Goal: Navigation & Orientation: Find specific page/section

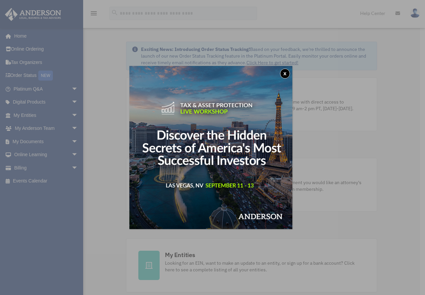
click at [287, 71] on button "x" at bounding box center [285, 74] width 10 height 10
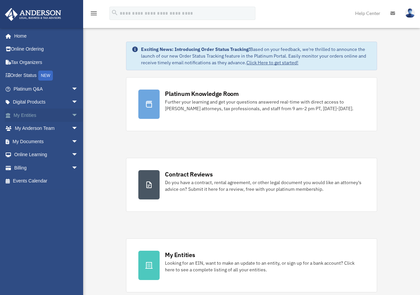
click at [52, 117] on link "My Entities arrow_drop_down" at bounding box center [46, 114] width 83 height 13
click at [72, 116] on span "arrow_drop_down" at bounding box center [78, 115] width 13 height 14
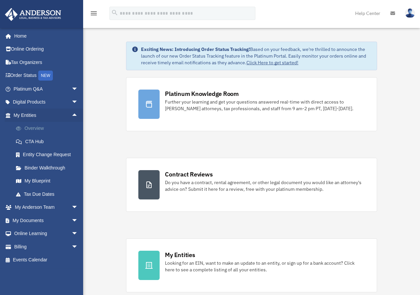
click at [43, 131] on link "Overview" at bounding box center [48, 128] width 79 height 13
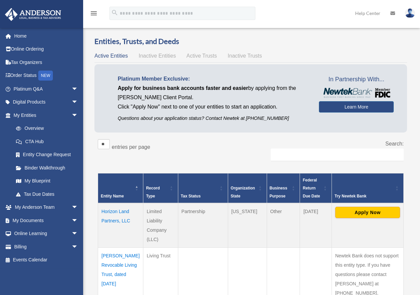
scroll to position [100, 0]
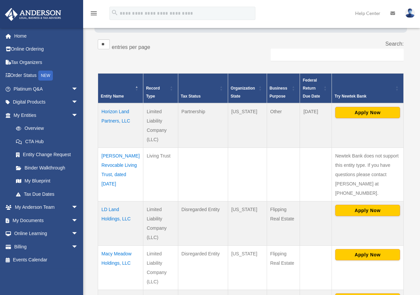
click at [114, 245] on td "Macy Meadow Holdings, LLC" at bounding box center [120, 267] width 45 height 44
